Goal: Communication & Community: Ask a question

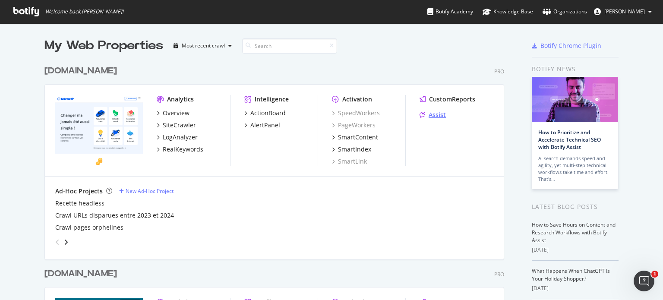
click at [434, 115] on div "Assist" at bounding box center [436, 114] width 17 height 9
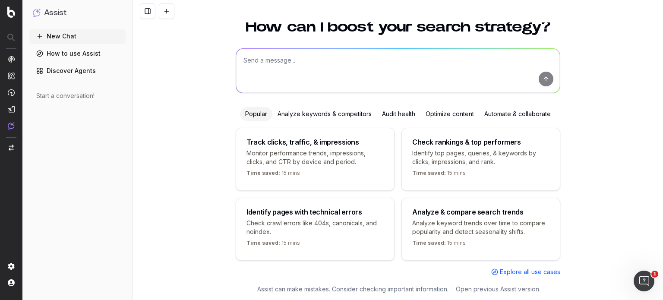
scroll to position [35, 0]
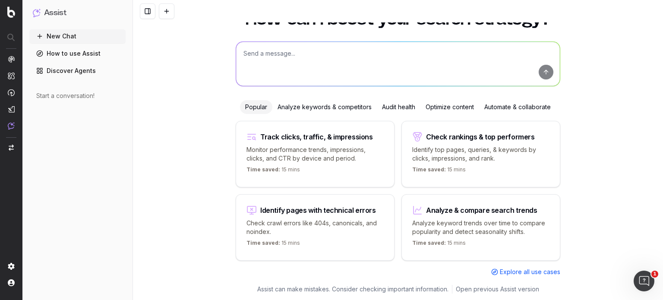
click at [282, 67] on textarea at bounding box center [398, 64] width 324 height 44
paste textarea "https://www.lelynx.fr/assurance-auto/assureurs/acommeassure/"
type textarea "can you help me improve the position of the https://www.lelynx.fr/assurance-aut…"
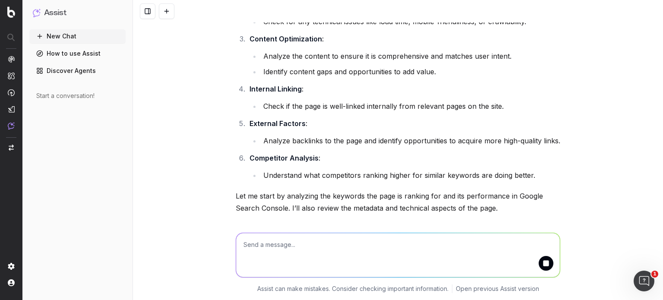
scroll to position [223, 0]
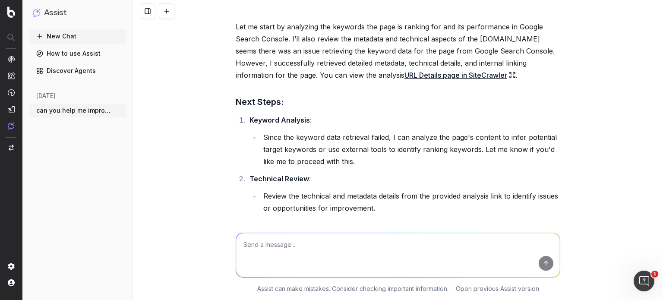
scroll to position [457, 0]
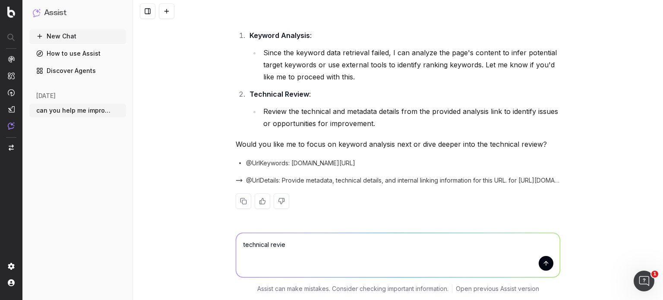
type textarea "technical review"
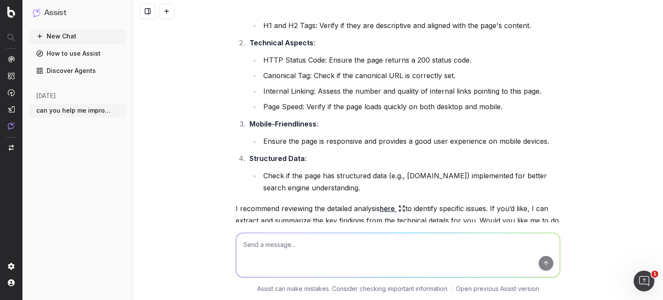
scroll to position [841, 0]
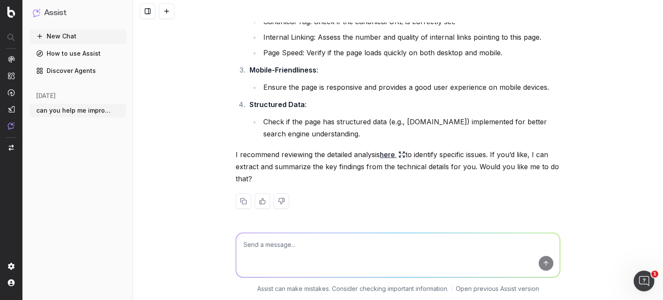
click at [387, 150] on link "here" at bounding box center [392, 154] width 25 height 12
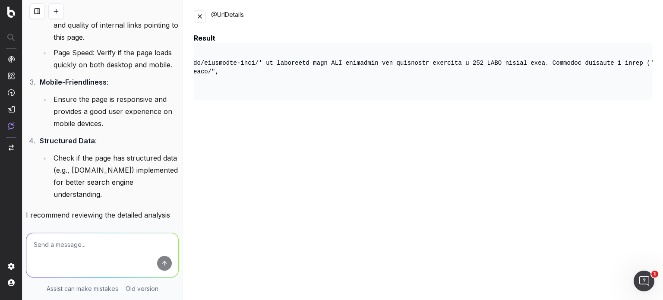
scroll to position [0, 159]
click at [201, 18] on button at bounding box center [200, 16] width 12 height 12
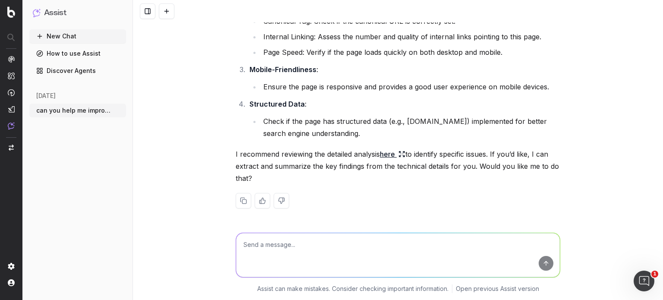
scroll to position [841, 0]
click at [330, 260] on textarea at bounding box center [398, 255] width 324 height 44
type textarea "yes"
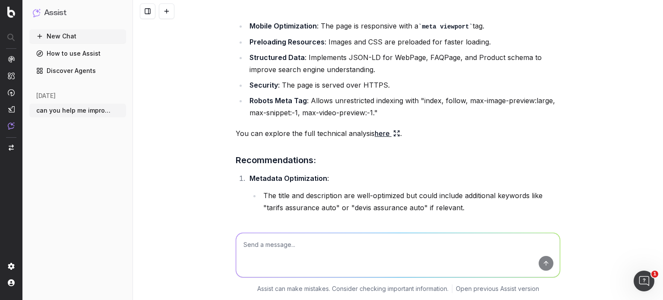
scroll to position [1484, 0]
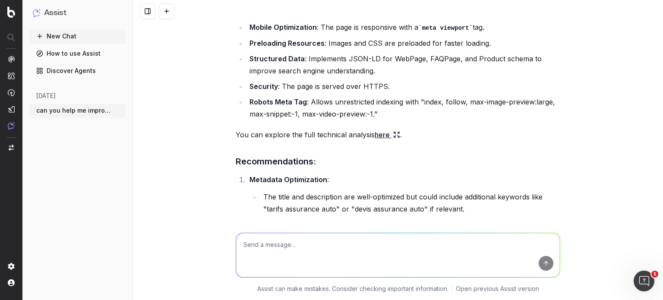
click at [96, 252] on div "New Chat How to use Assist Discover Agents today can you help me improve the po…" at bounding box center [77, 162] width 97 height 267
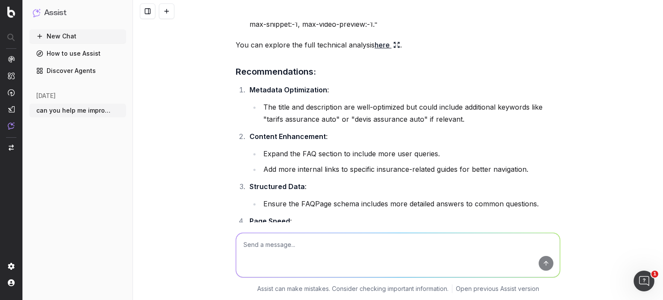
scroll to position [1672, 0]
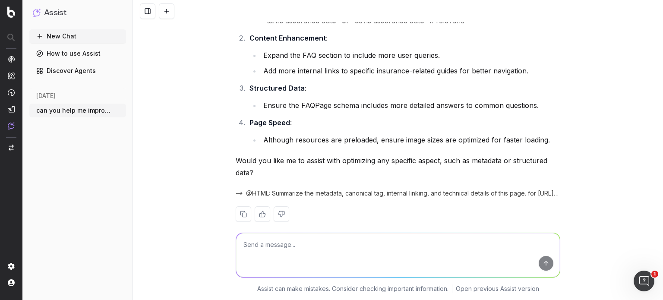
click at [295, 245] on textarea at bounding box center [398, 255] width 324 height 44
type textarea "can you help me improve the text?"
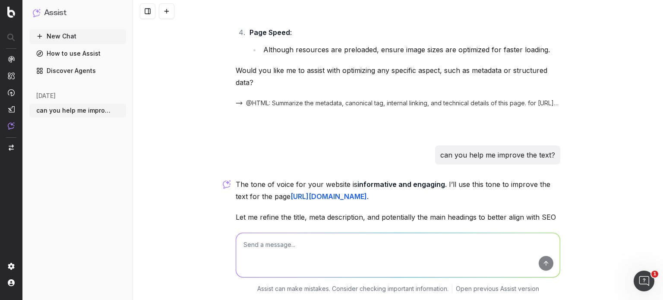
scroll to position [2006, 0]
